Goal: Task Accomplishment & Management: Use online tool/utility

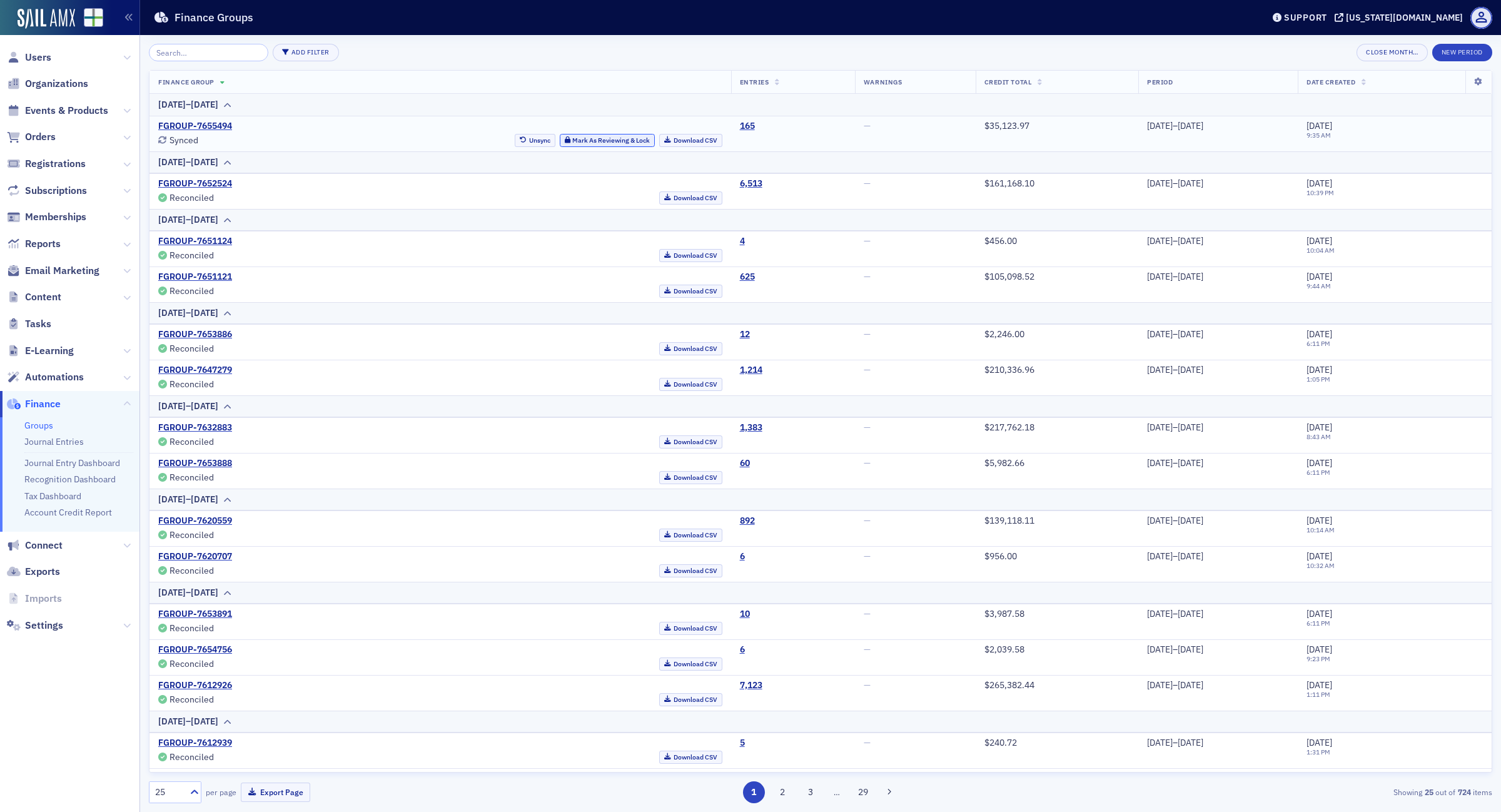
click at [560, 141] on button "Mark As Reviewing & Lock" at bounding box center [608, 141] width 96 height 13
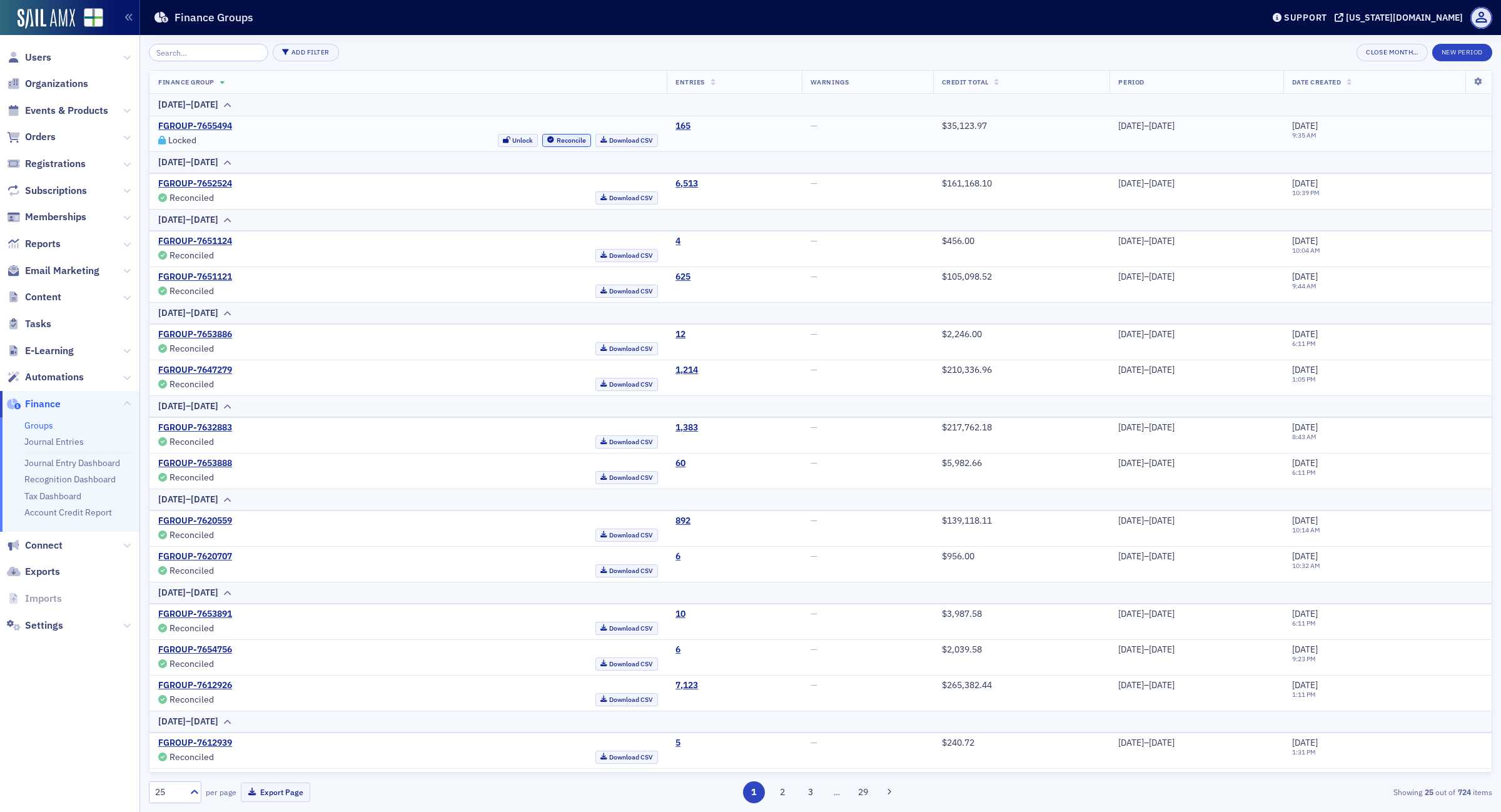
click at [542, 141] on button "Reconcile" at bounding box center [567, 141] width 49 height 13
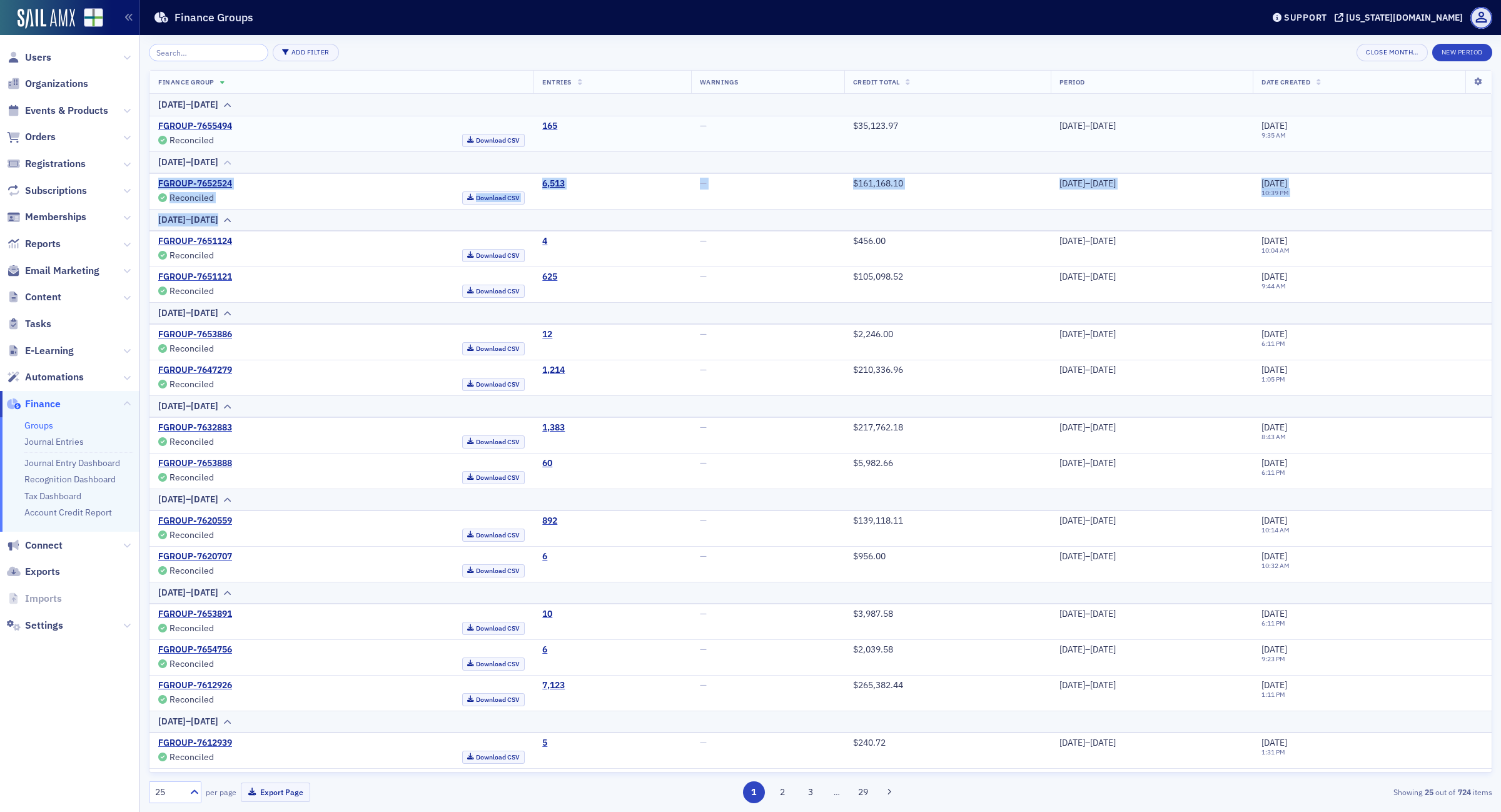
click at [1024, 171] on table "Finance Group Entries Warnings Credit Total Period Date Created [DATE]–[DATE] F…" at bounding box center [821, 659] width 1343 height 1177
click at [211, 121] on link "FGROUP-7655494" at bounding box center [195, 126] width 74 height 11
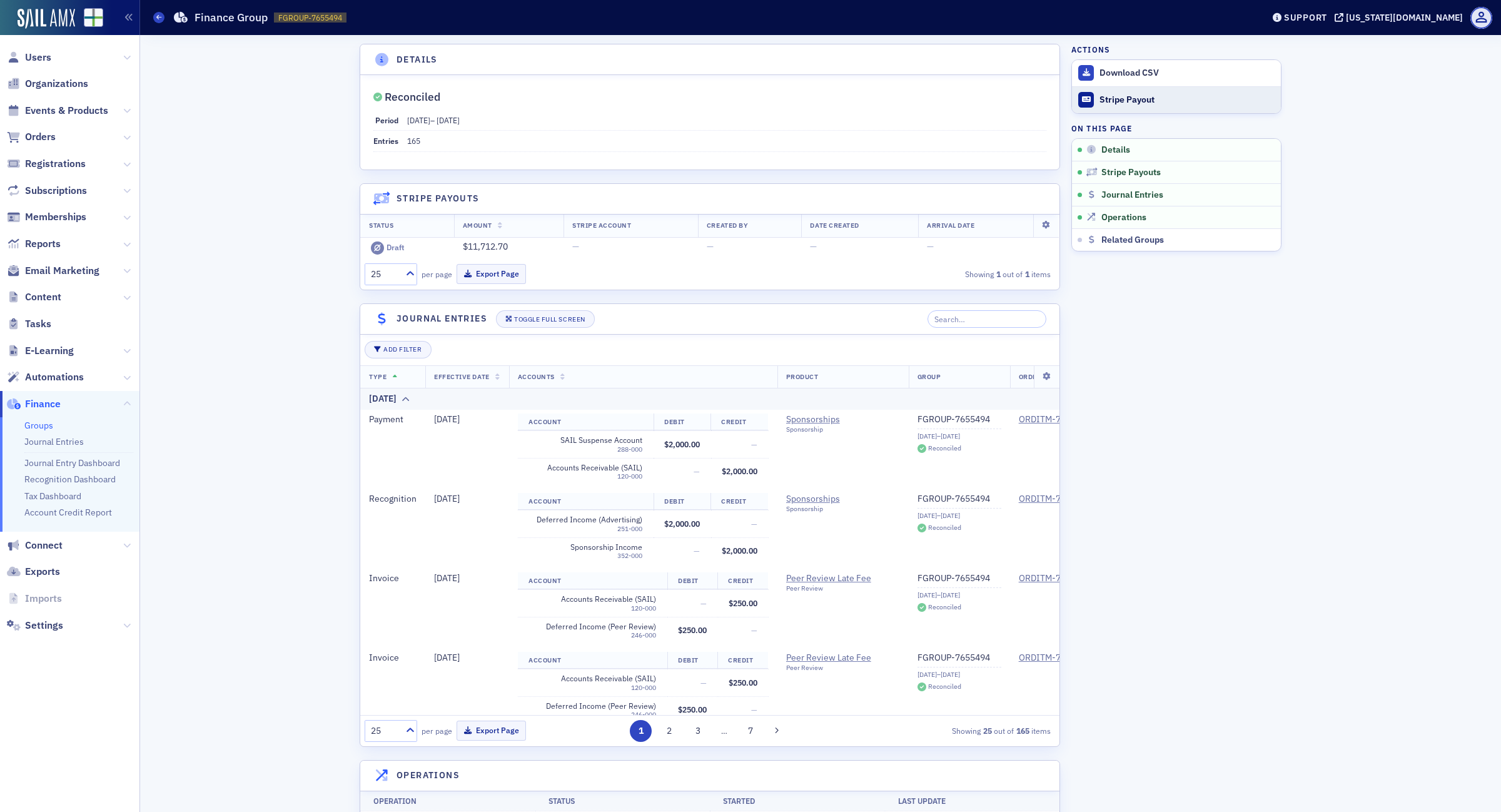
click at [1143, 105] on button "Stripe Payout" at bounding box center [1176, 100] width 209 height 27
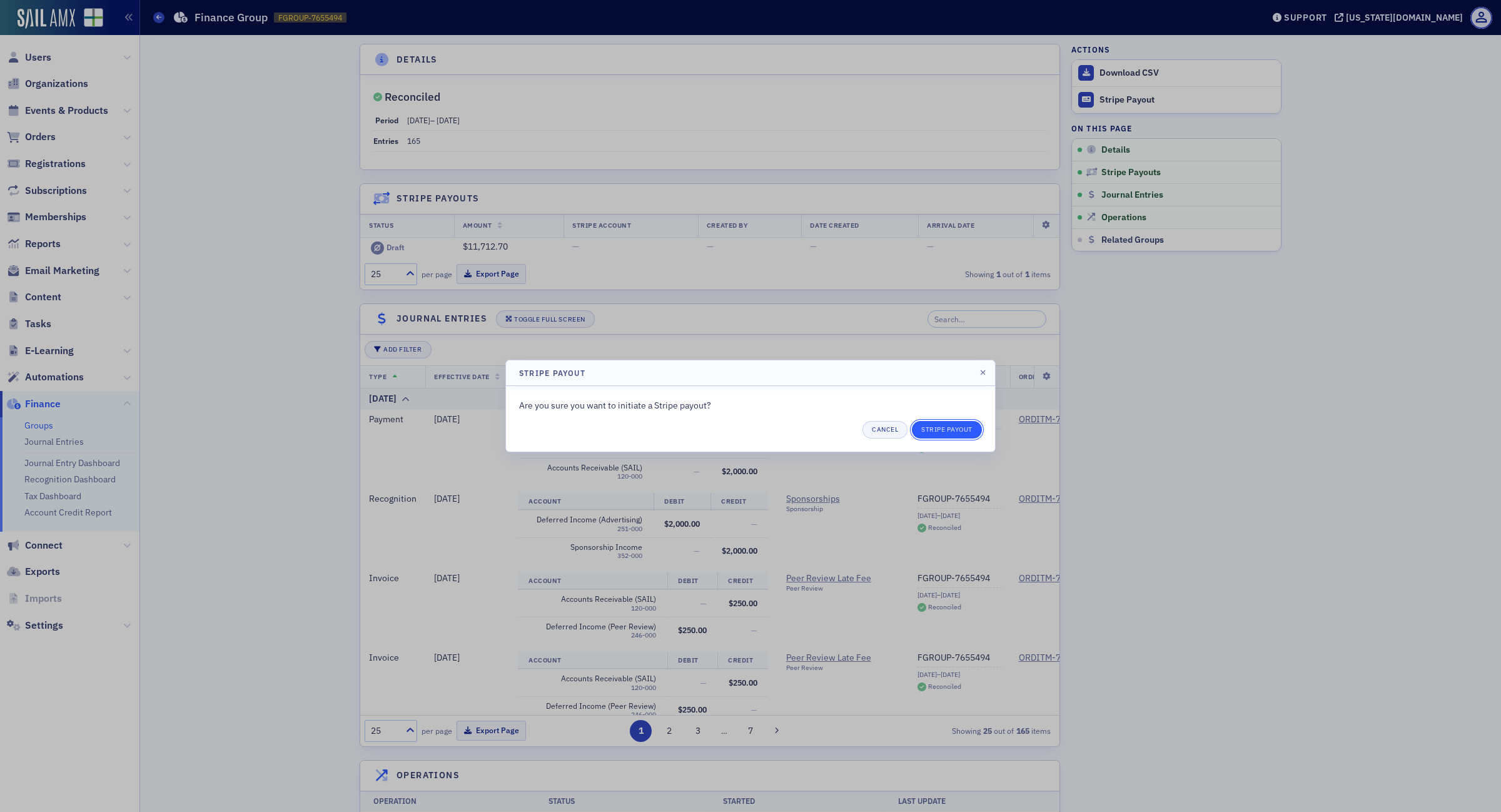
click at [956, 425] on button "Stripe Payout" at bounding box center [947, 429] width 70 height 18
